Goal: Find specific page/section: Find specific page/section

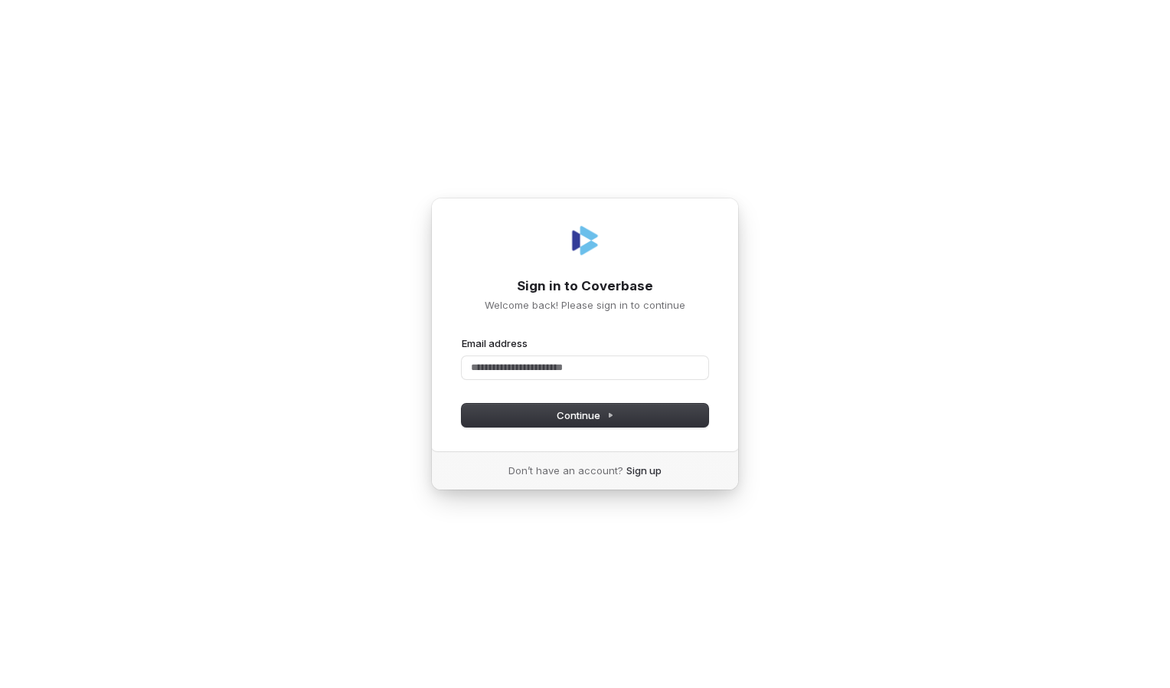
click at [709, 577] on div "Sign in to Coverbase Welcome back! Please sign in to continue Email address Pas…" at bounding box center [585, 344] width 1170 height 688
click at [510, 372] on input "Email address" at bounding box center [585, 367] width 247 height 23
click at [571, 415] on span "Continue" at bounding box center [585, 415] width 57 height 14
type input "**********"
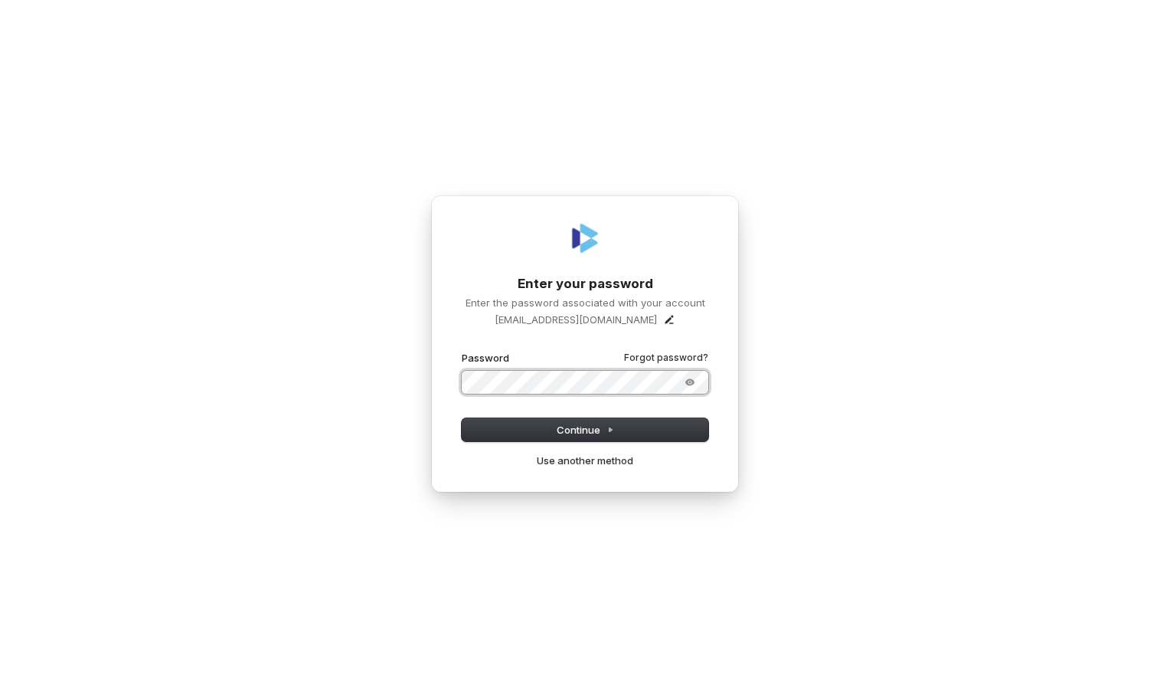
click at [462, 351] on button "submit" at bounding box center [462, 351] width 0 height 0
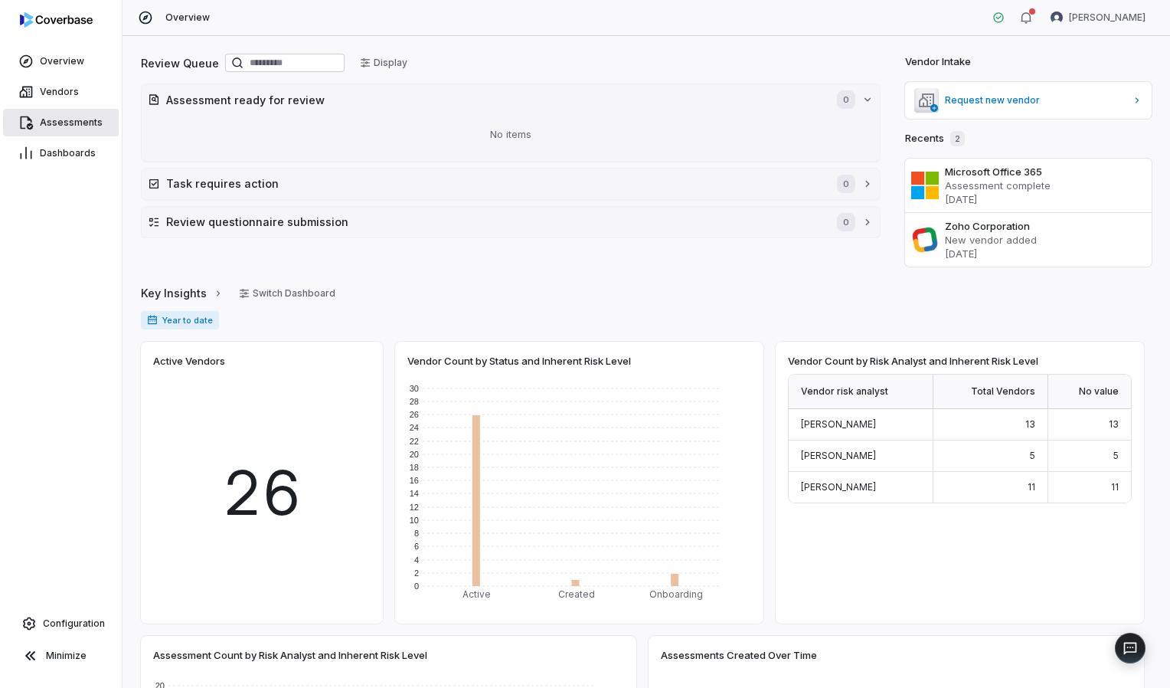
click at [65, 123] on span "Assessments" at bounding box center [71, 122] width 63 height 12
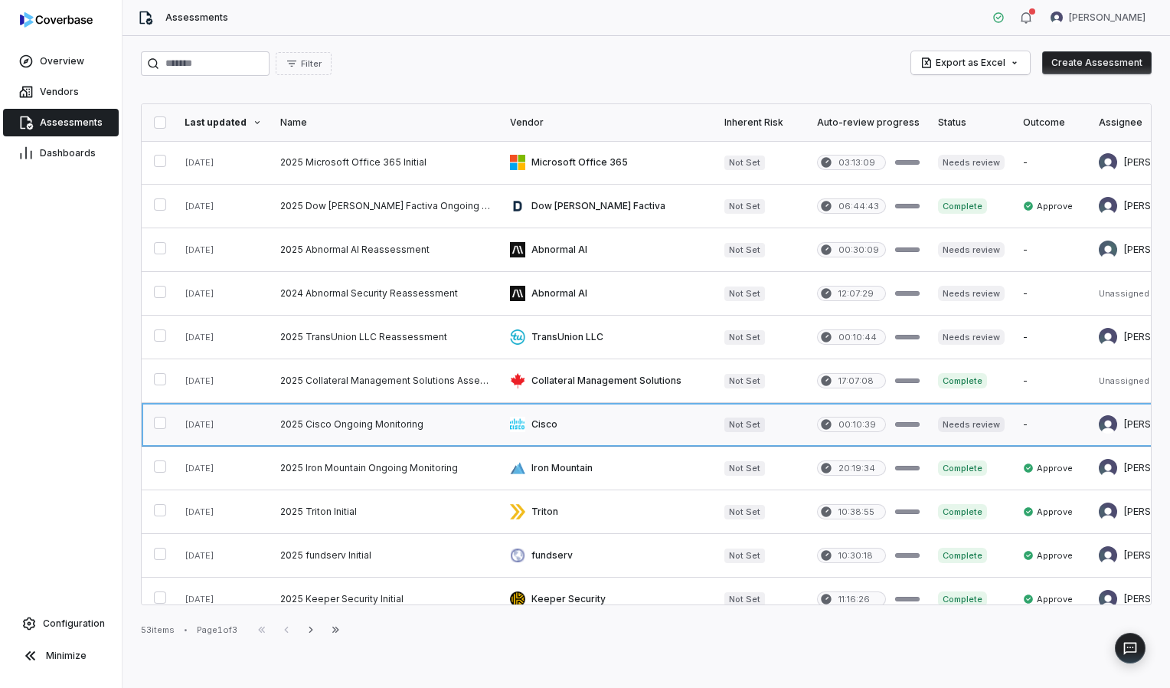
click at [374, 428] on link at bounding box center [386, 424] width 230 height 43
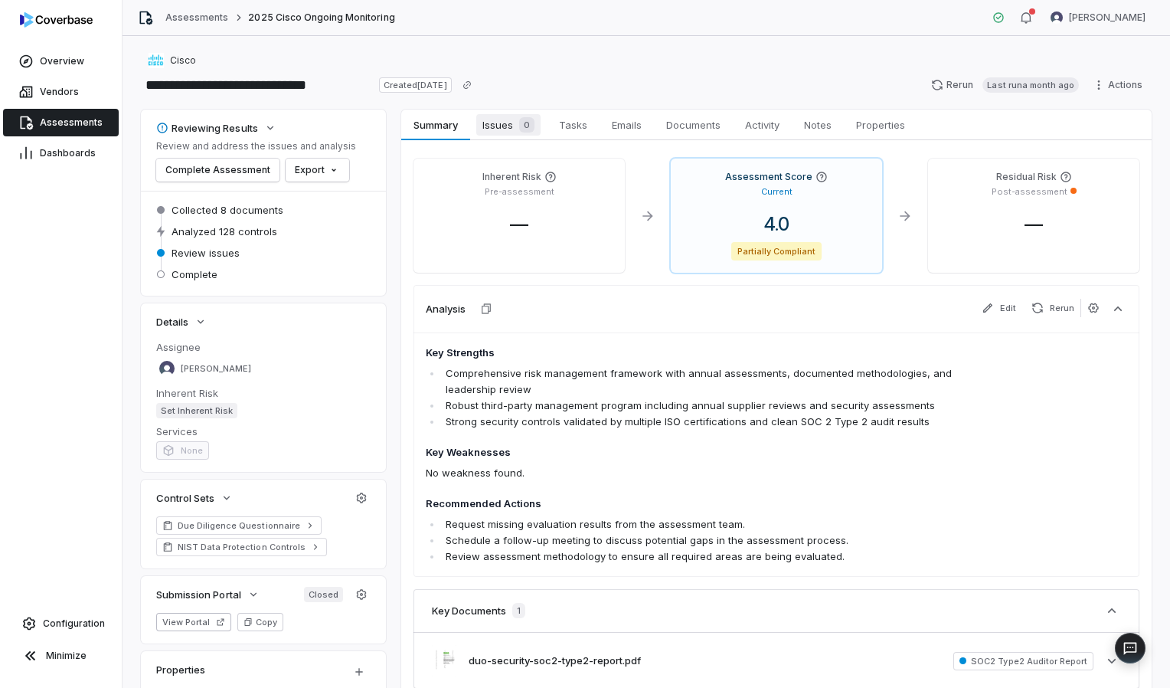
click at [502, 132] on span "Issues 0" at bounding box center [508, 124] width 64 height 21
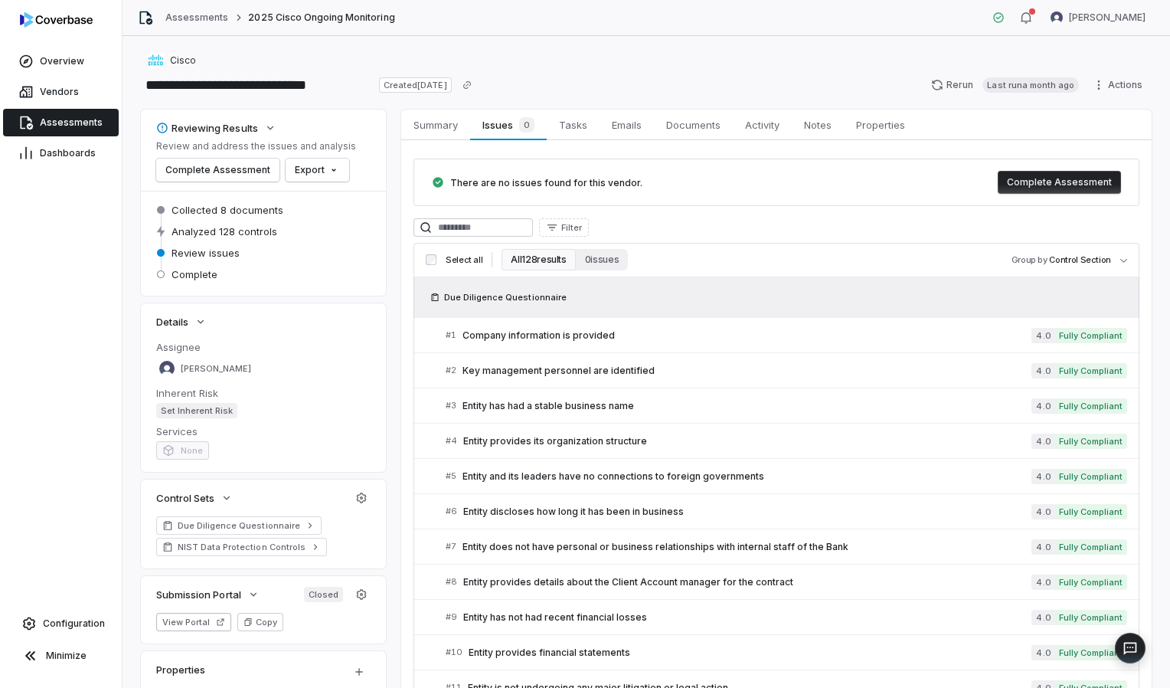
click at [554, 263] on button "All 128 results" at bounding box center [539, 259] width 74 height 21
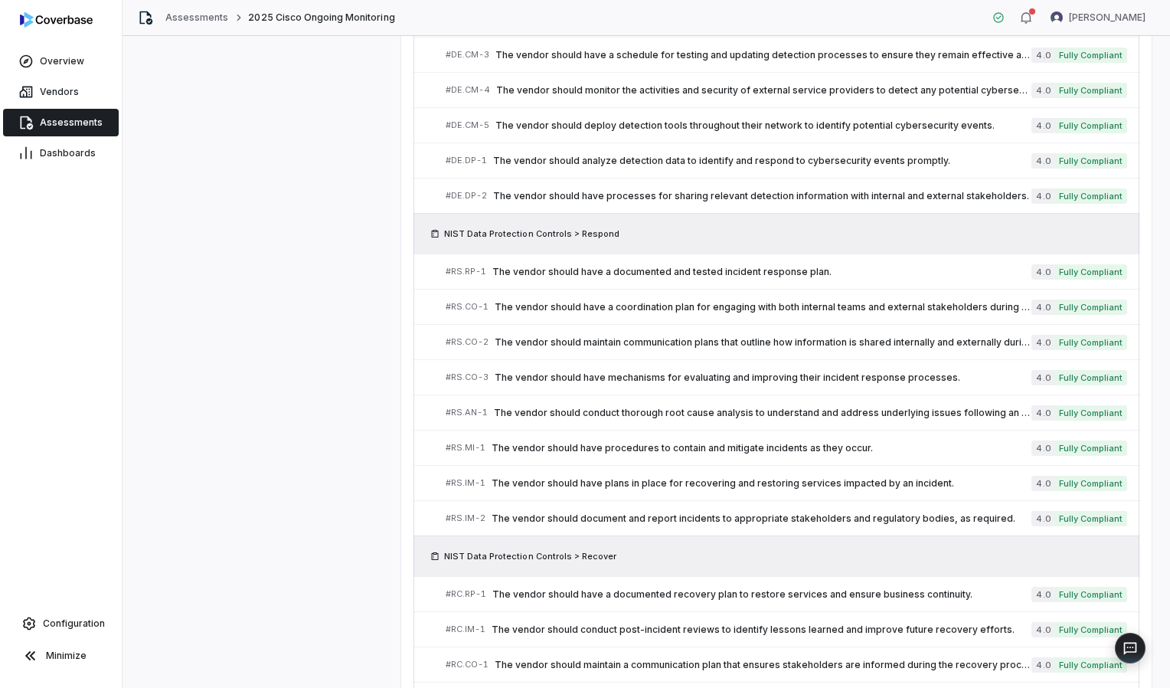
scroll to position [4374, 0]
